Goal: Information Seeking & Learning: Find specific page/section

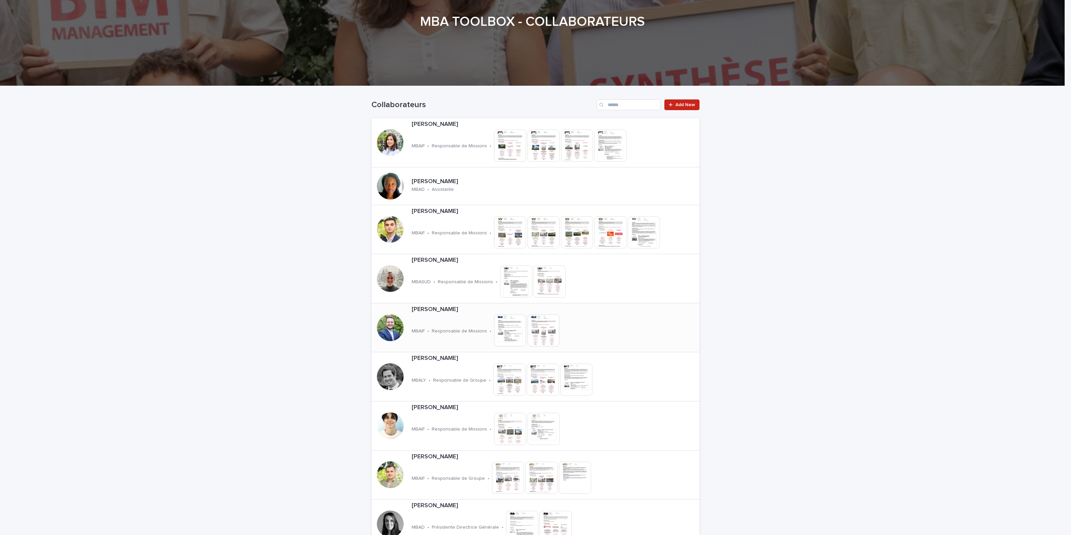
scroll to position [84, 0]
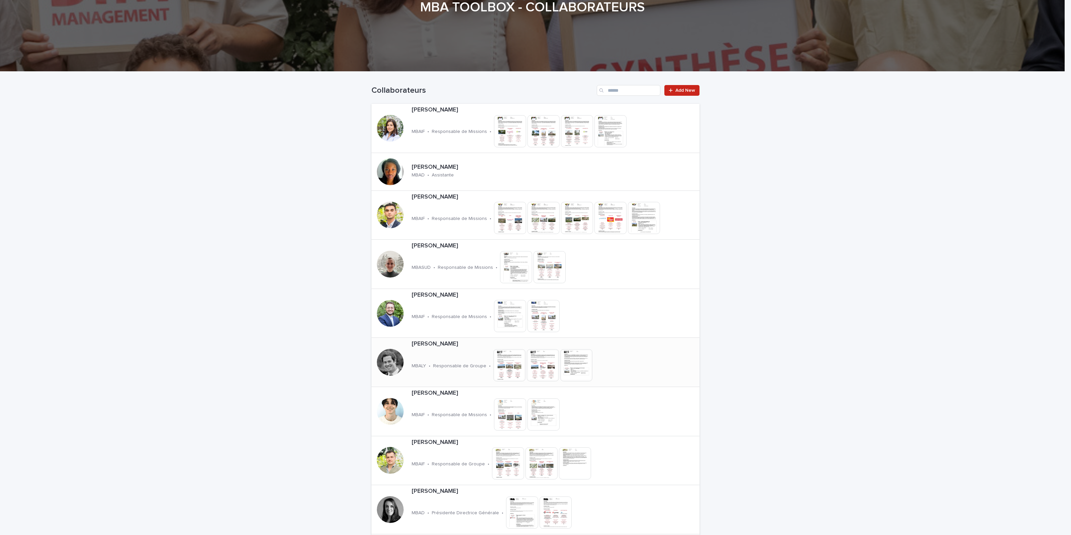
click at [438, 352] on div "[PERSON_NAME] MBALY • Responsable de Groupe • This file cannot be opened Downlo…" at bounding box center [526, 362] width 234 height 49
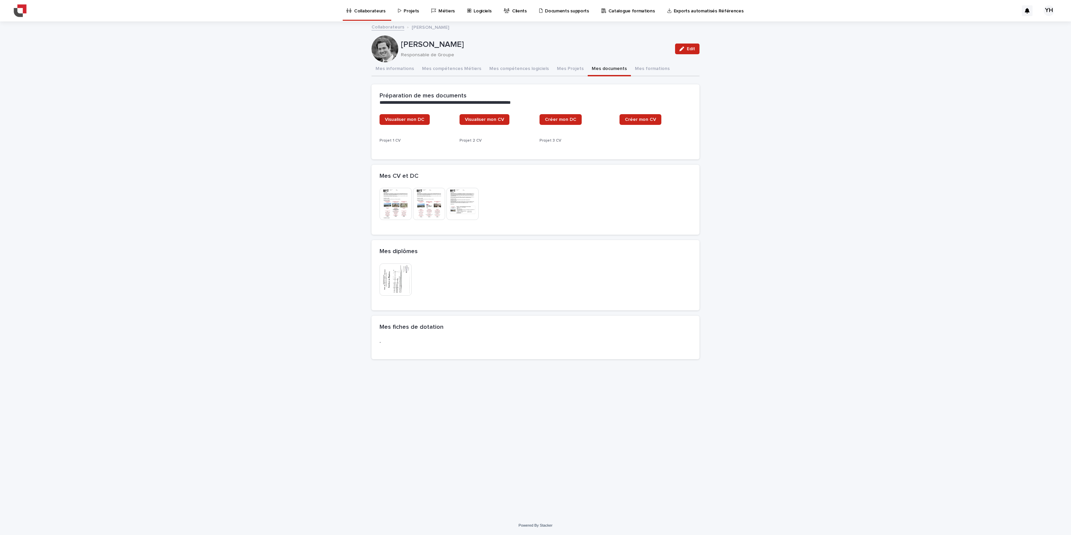
click at [607, 67] on button "Mes documents" at bounding box center [609, 69] width 43 height 14
click at [469, 213] on img at bounding box center [463, 215] width 32 height 32
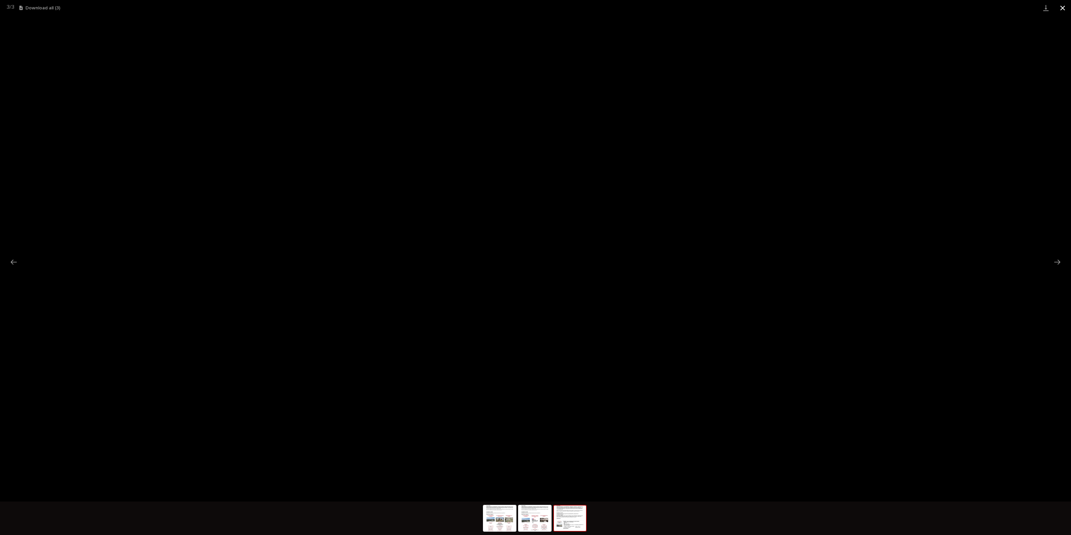
click at [1066, 5] on button "Close gallery" at bounding box center [1062, 8] width 17 height 16
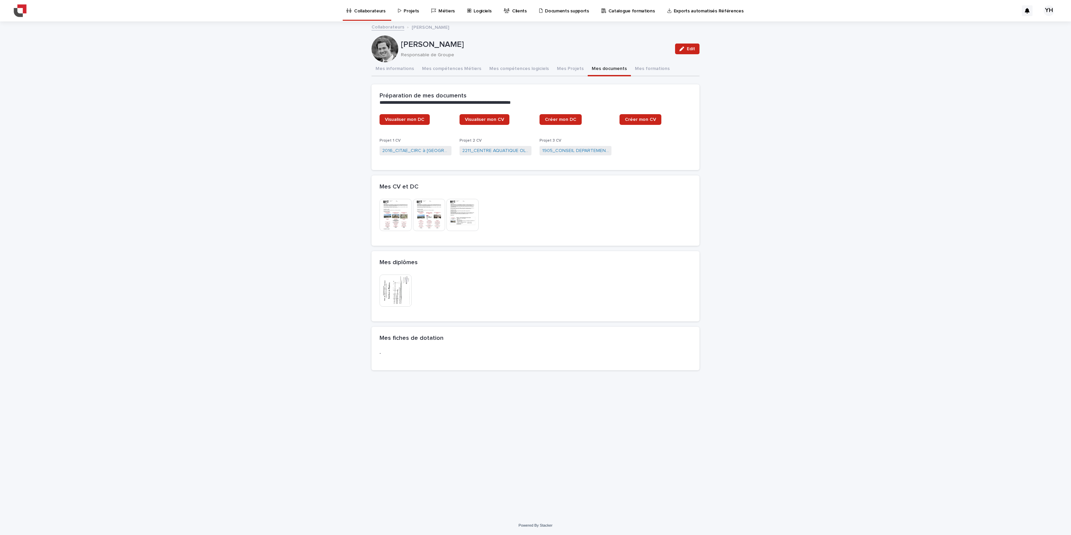
click at [372, 9] on p "Collaborateurs" at bounding box center [369, 7] width 31 height 14
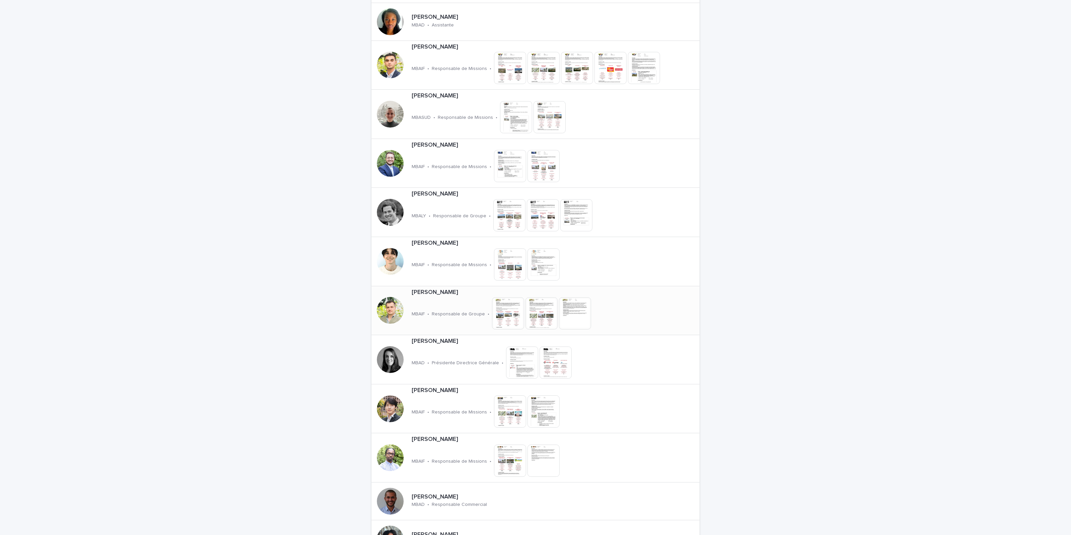
scroll to position [293, 0]
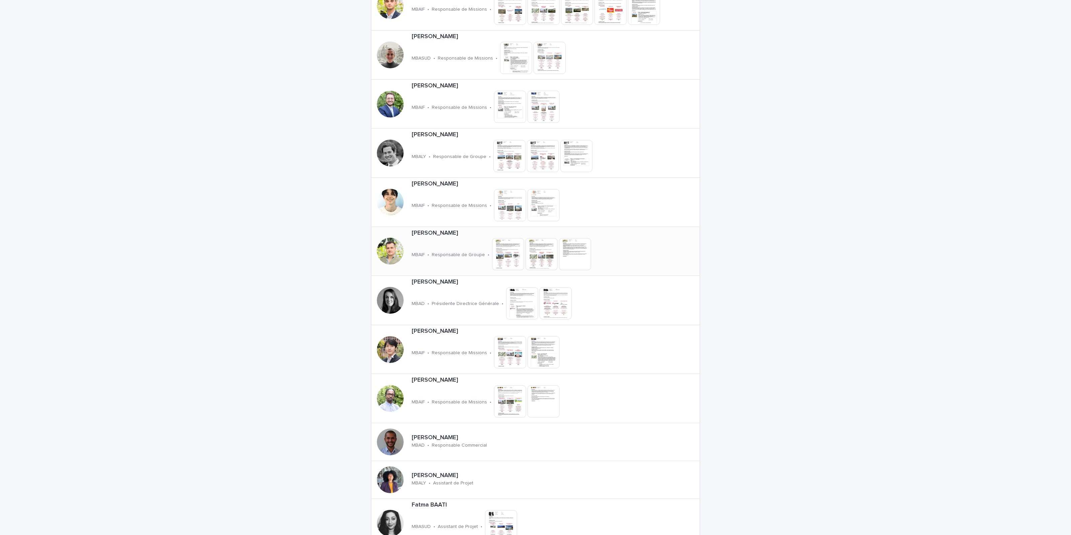
click at [448, 233] on p "[PERSON_NAME]" at bounding box center [525, 233] width 227 height 7
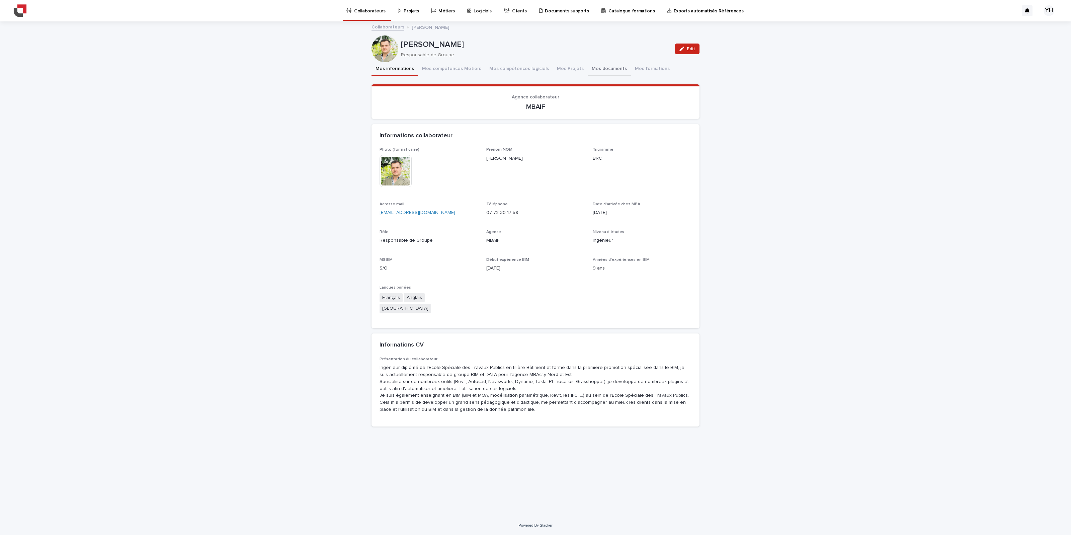
click at [606, 68] on button "Mes documents" at bounding box center [609, 69] width 43 height 14
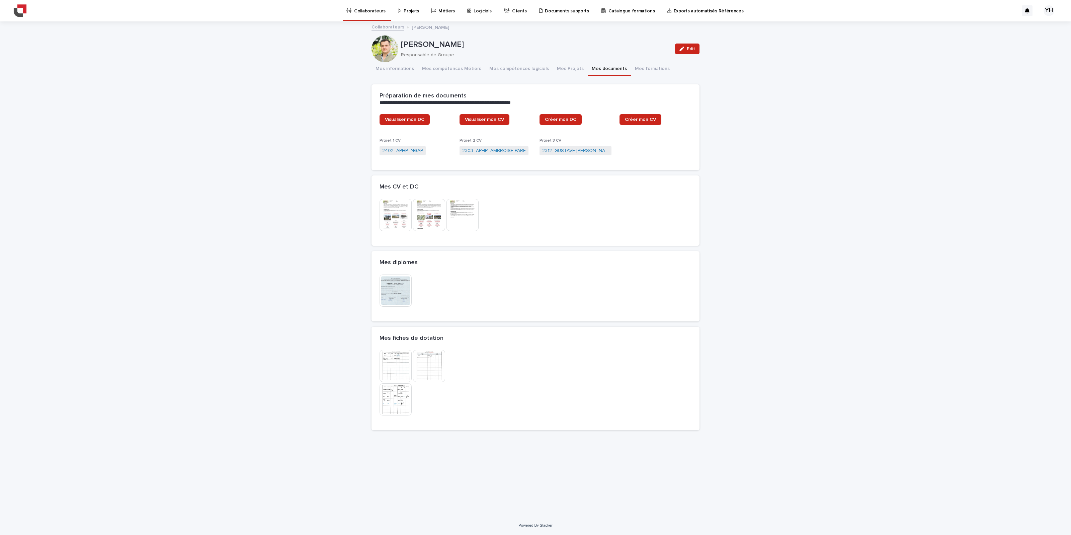
click at [462, 206] on img at bounding box center [463, 215] width 32 height 32
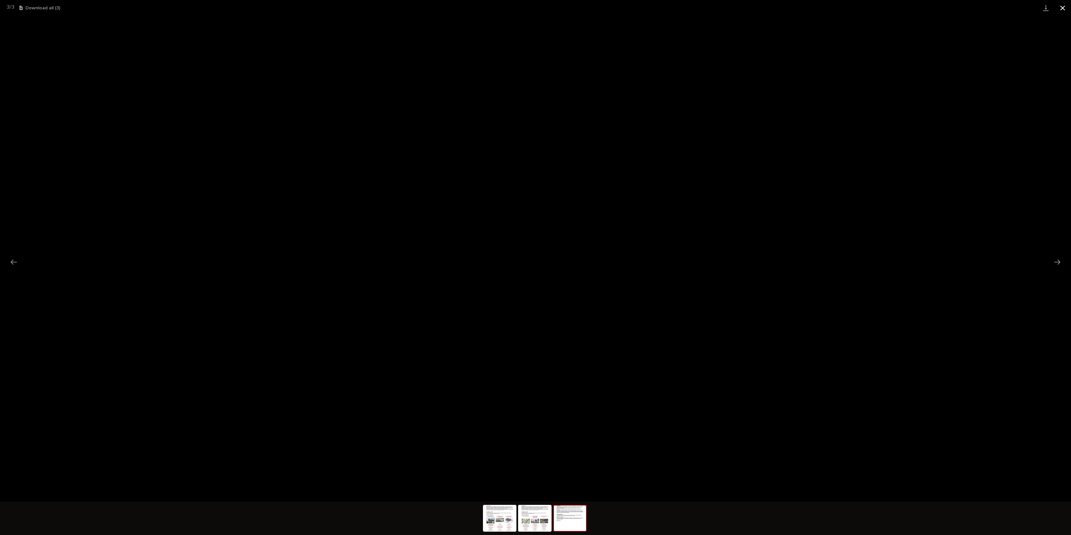
click at [1069, 9] on button "Close gallery" at bounding box center [1062, 8] width 17 height 16
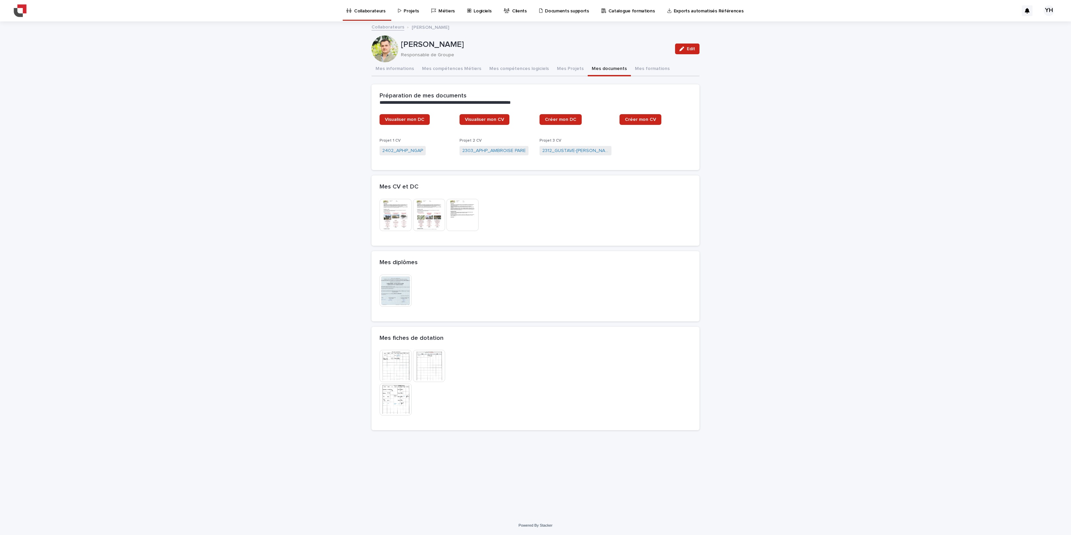
click at [370, 10] on p "Collaborateurs" at bounding box center [369, 7] width 31 height 14
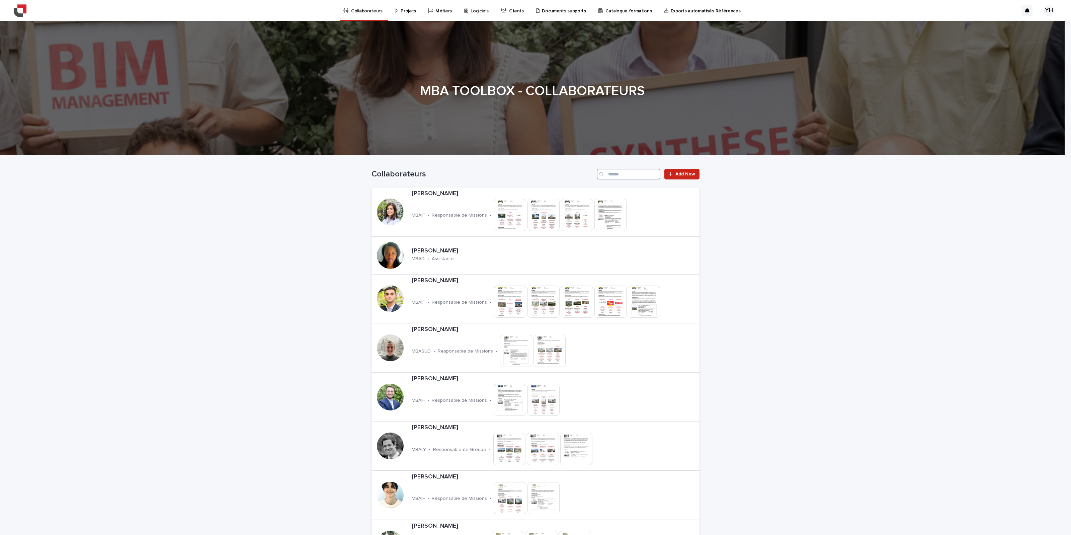
click at [623, 171] on input "Search" at bounding box center [629, 174] width 64 height 11
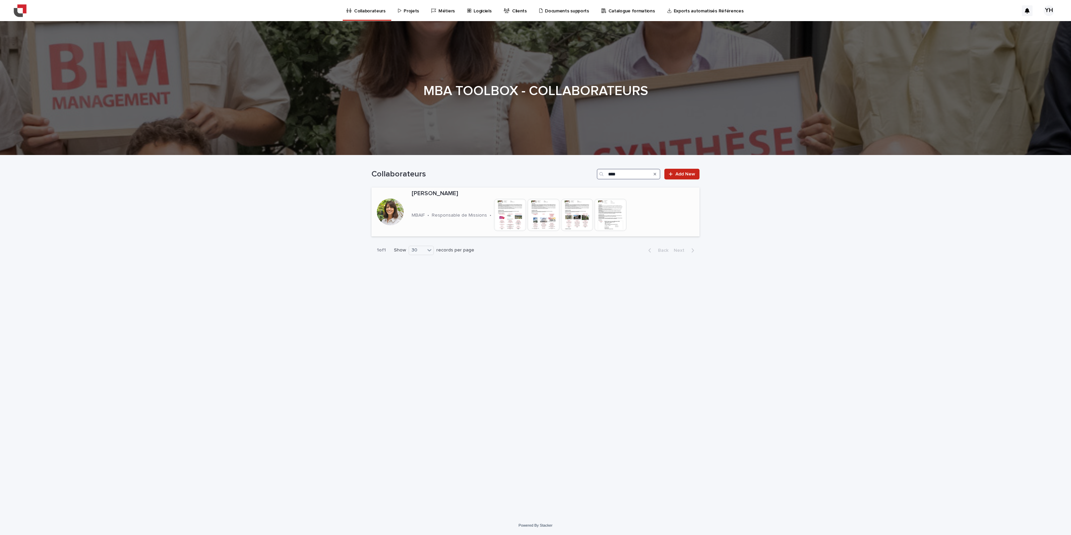
type input "****"
click at [461, 205] on div "[PERSON_NAME] MBAIF • Responsable de Missions • This file cannot be opened Down…" at bounding box center [543, 211] width 268 height 49
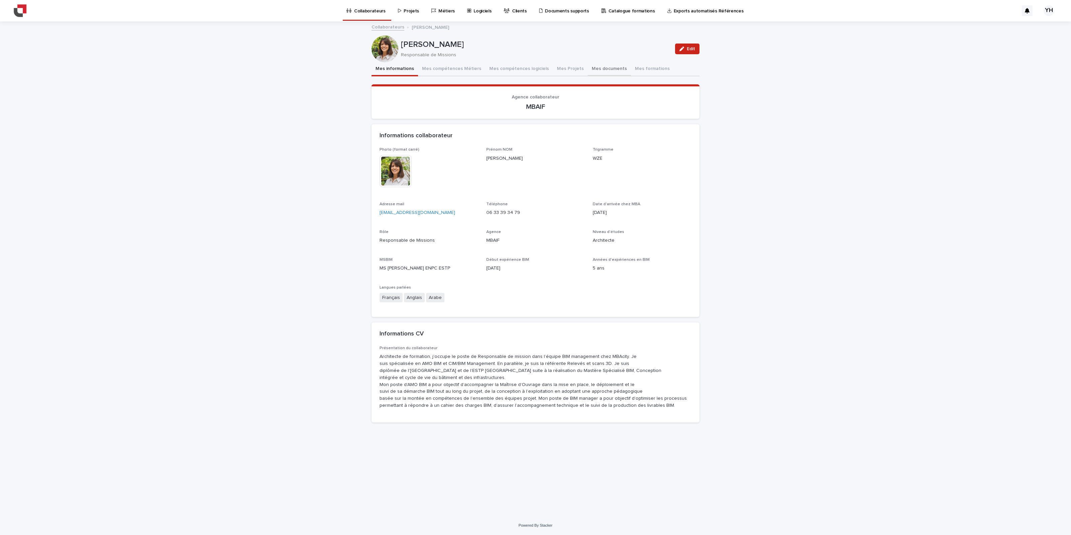
click at [601, 71] on button "Mes documents" at bounding box center [609, 69] width 43 height 14
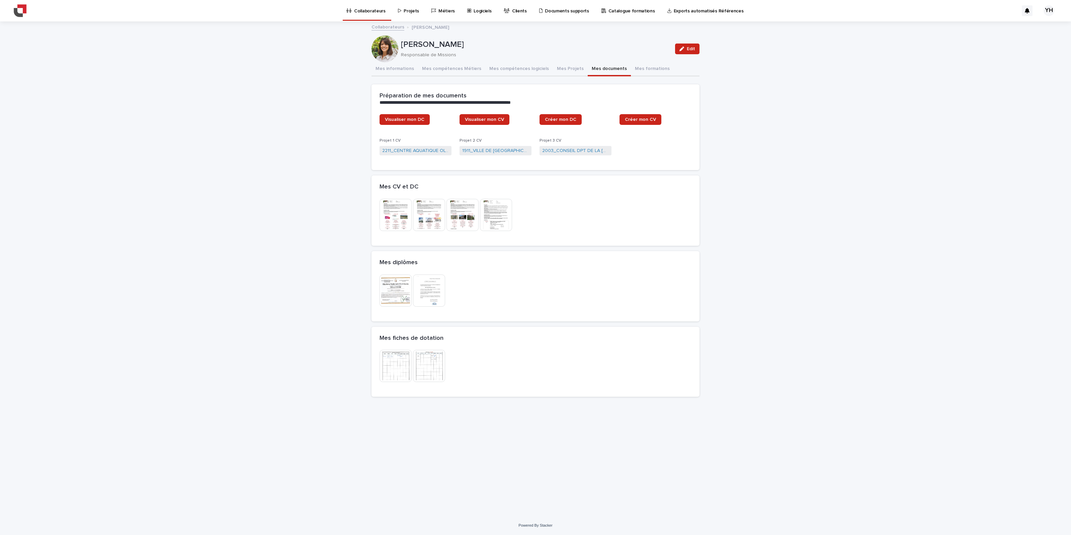
click at [502, 196] on div "Mes CV et DC" at bounding box center [536, 186] width 328 height 23
click at [496, 210] on img at bounding box center [496, 215] width 32 height 32
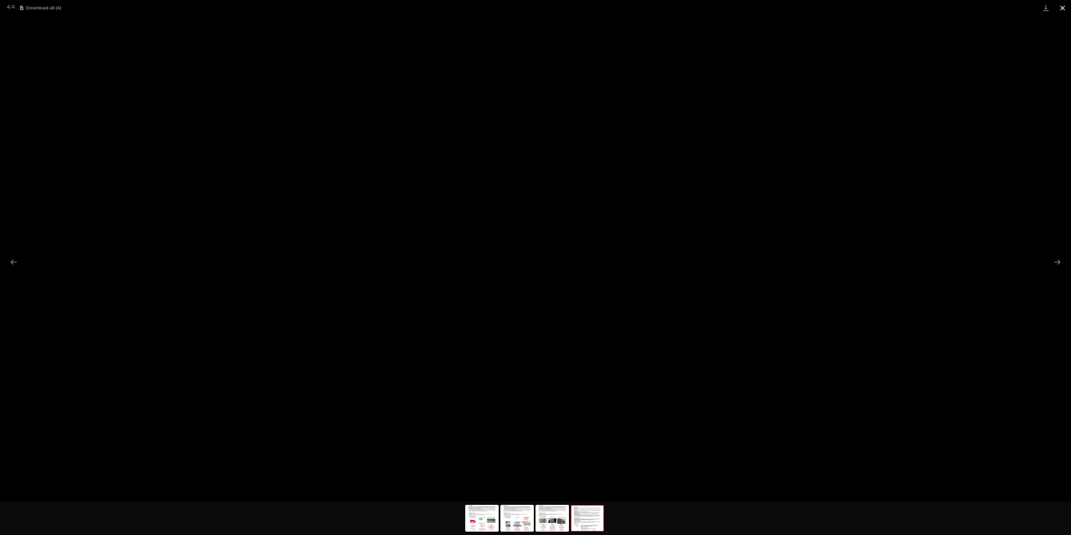
click at [1065, 12] on button "Close gallery" at bounding box center [1062, 8] width 17 height 16
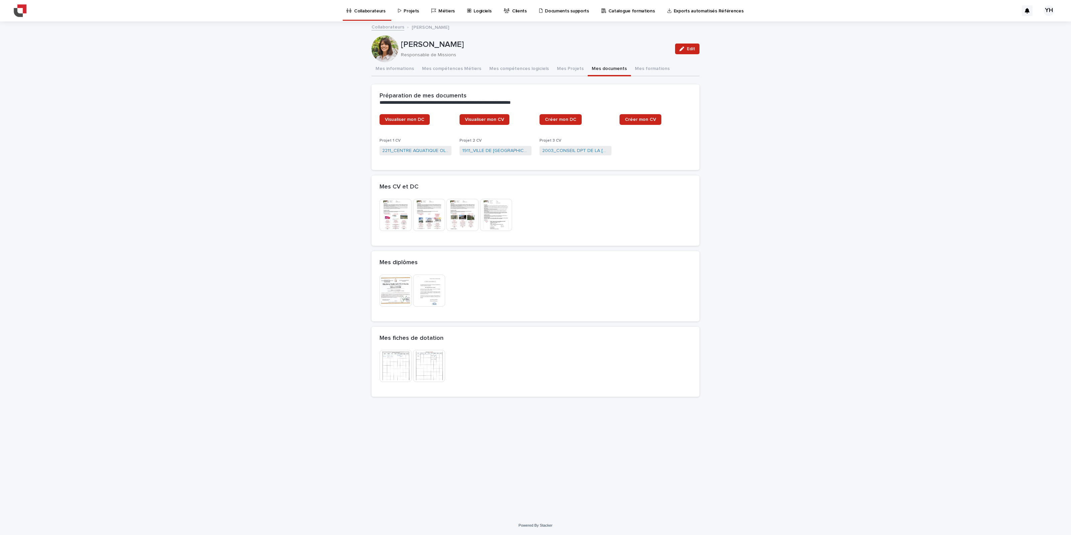
click at [410, 11] on p "Projets" at bounding box center [411, 7] width 15 height 14
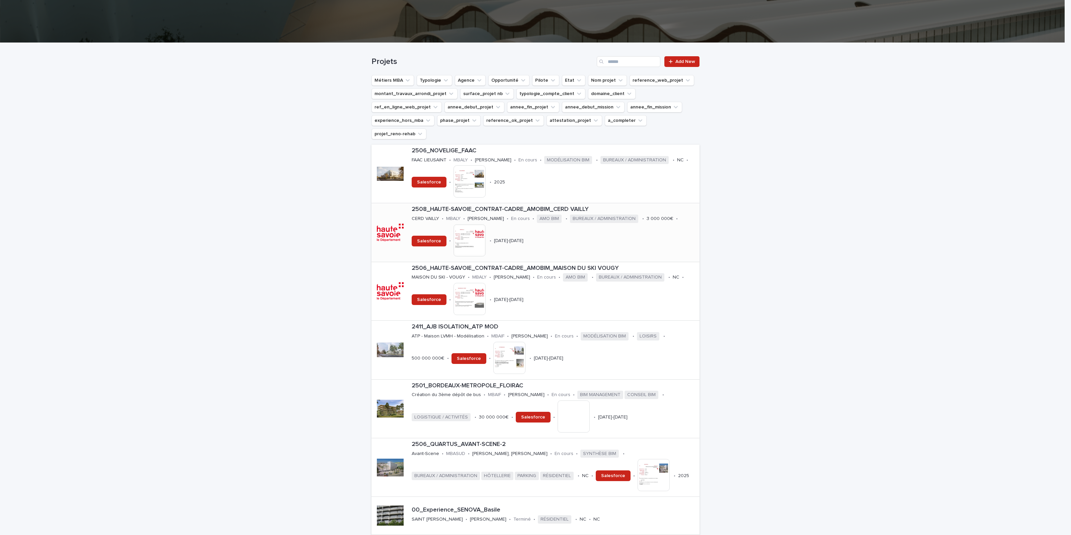
scroll to position [126, 0]
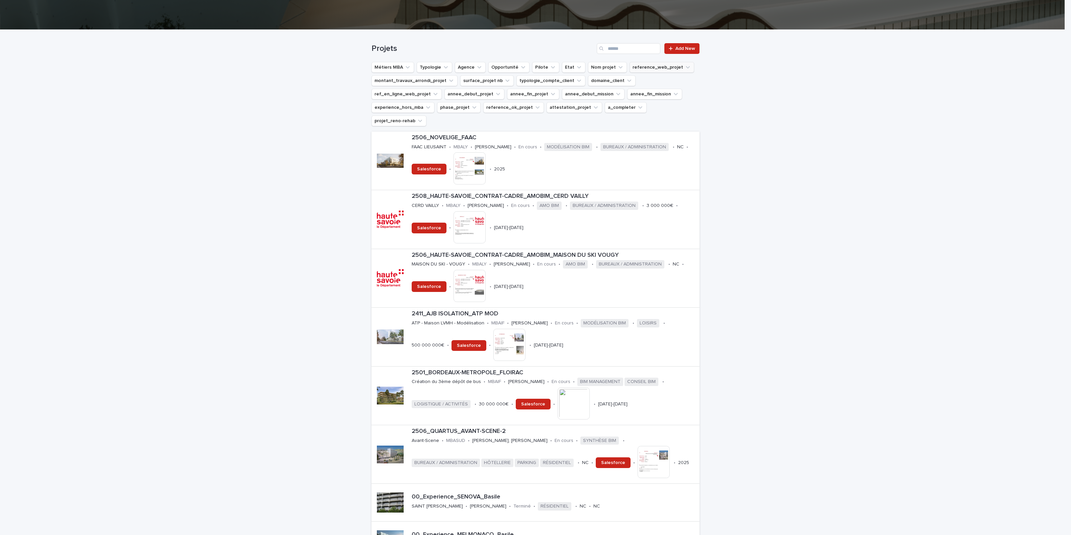
click at [685, 69] on icon "reference_web_projet" at bounding box center [688, 67] width 7 height 7
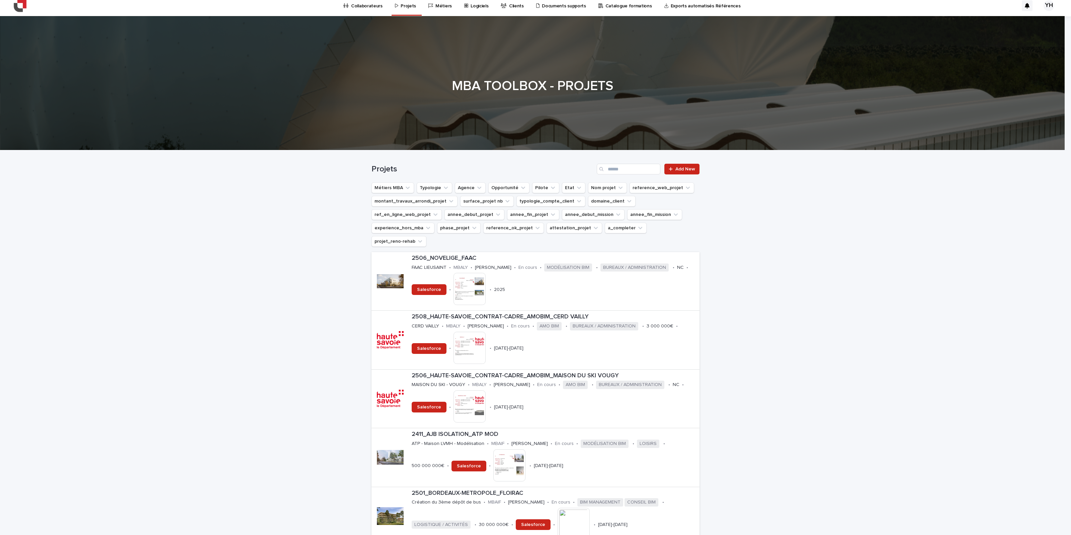
scroll to position [0, 0]
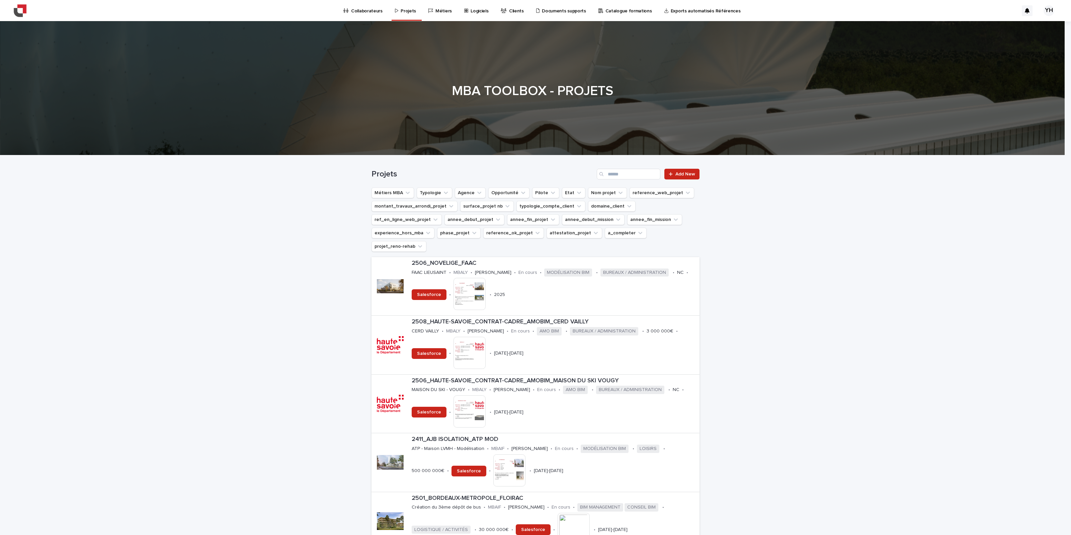
click at [695, 16] on link "Exports automatisés Références" at bounding box center [704, 10] width 80 height 21
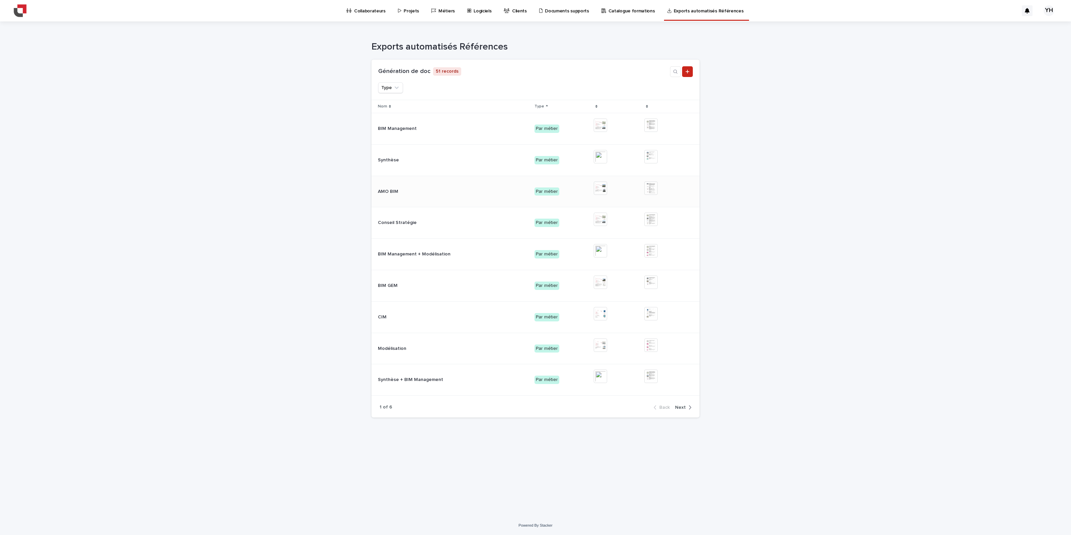
click at [501, 191] on div "AMO BIM AMO BIM" at bounding box center [453, 191] width 151 height 11
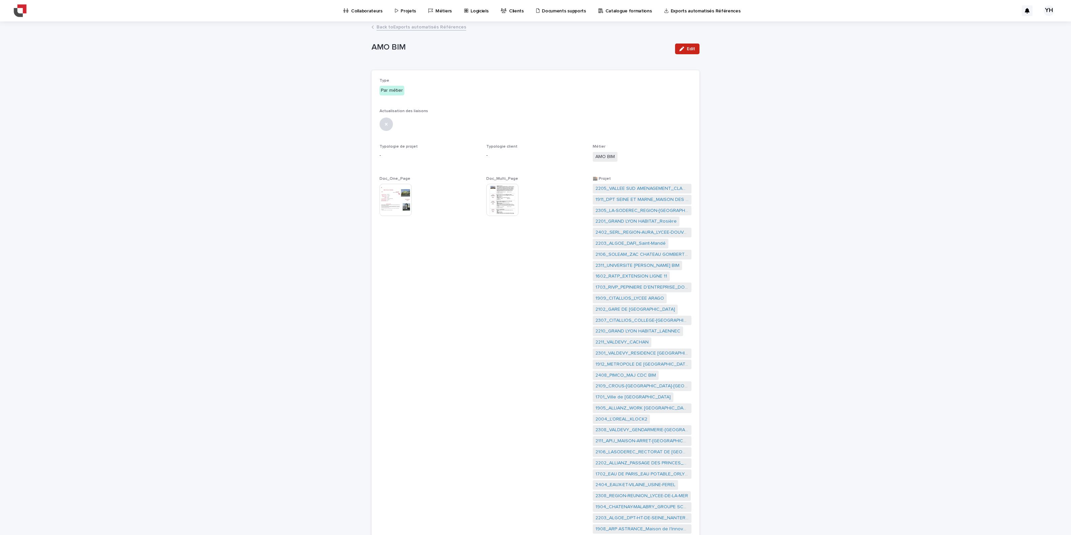
click at [490, 193] on img at bounding box center [502, 200] width 32 height 32
